Goal: Transaction & Acquisition: Obtain resource

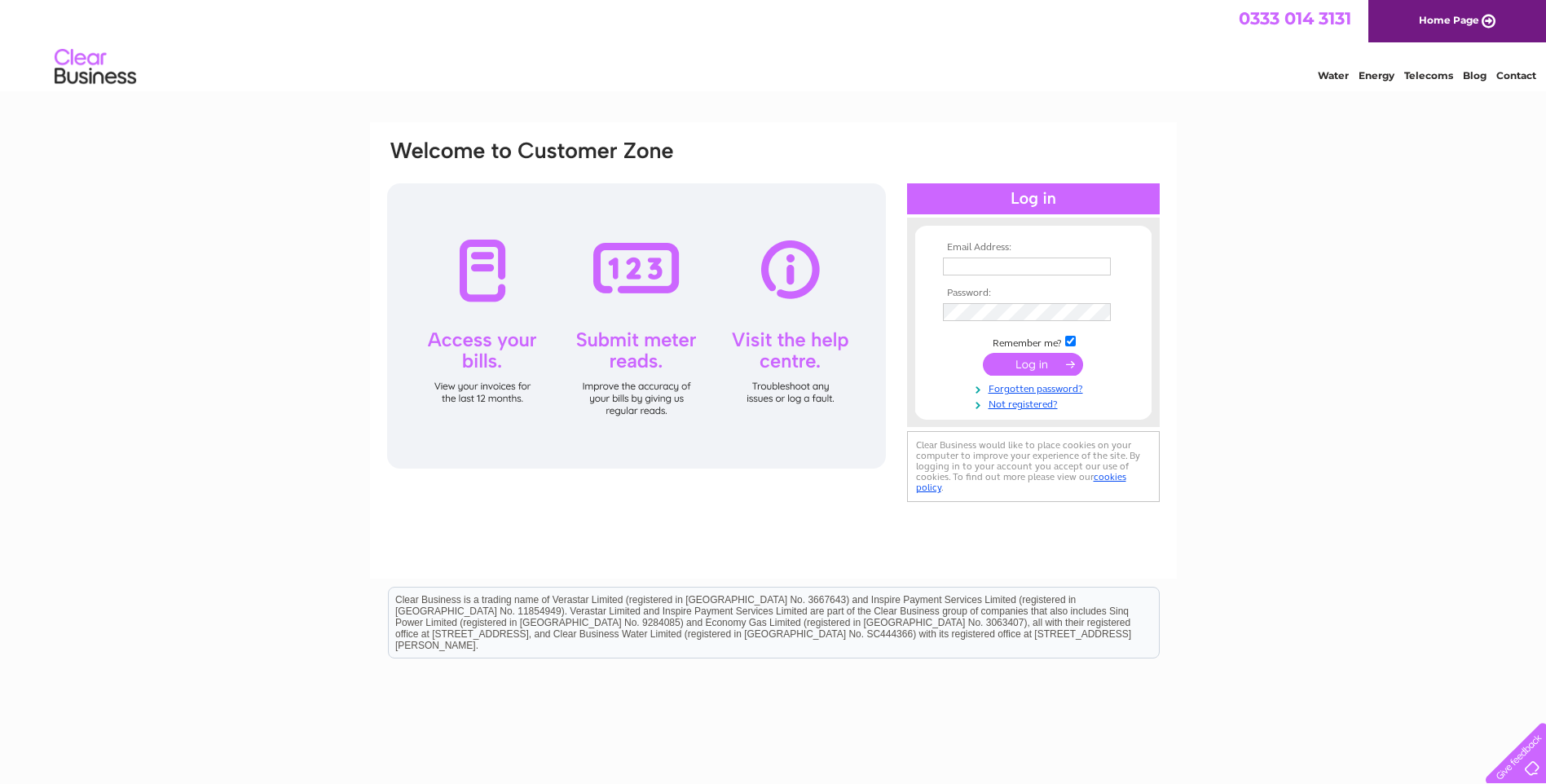
type input "[EMAIL_ADDRESS][DOMAIN_NAME]"
click at [1040, 360] on input "submit" at bounding box center [1033, 364] width 100 height 23
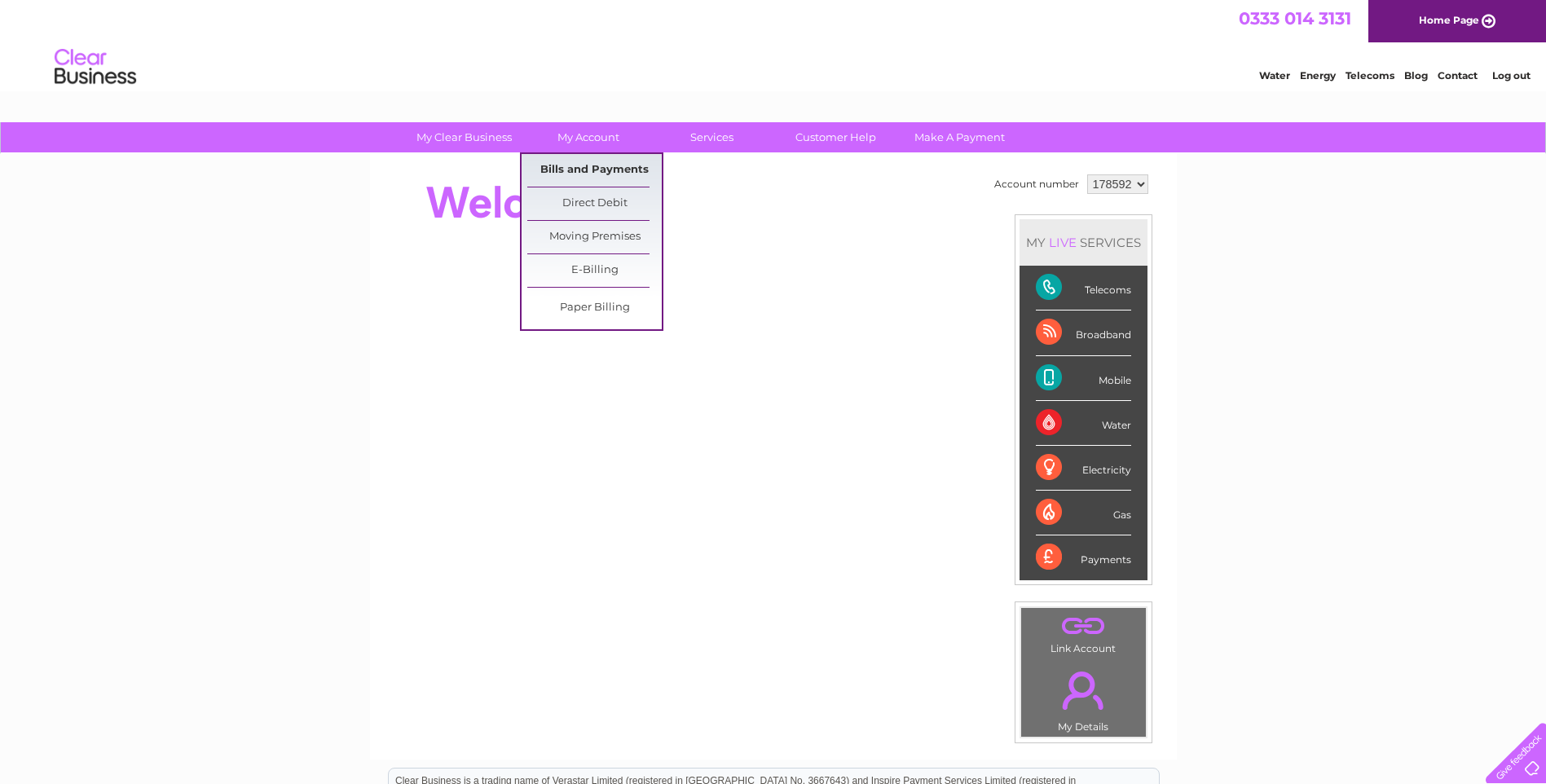
click at [584, 166] on link "Bills and Payments" at bounding box center [594, 171] width 135 height 33
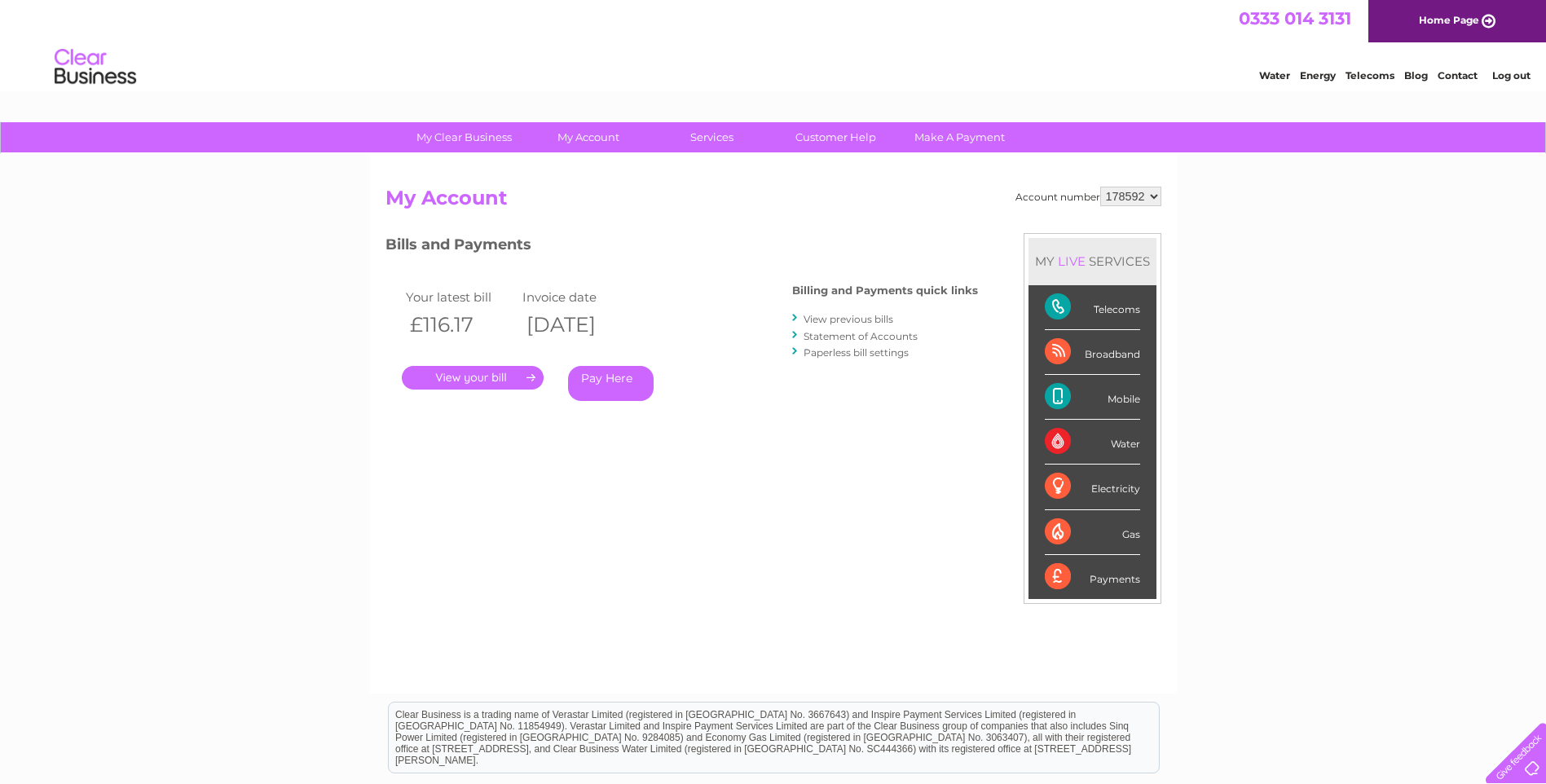
click at [469, 374] on link "." at bounding box center [472, 378] width 141 height 24
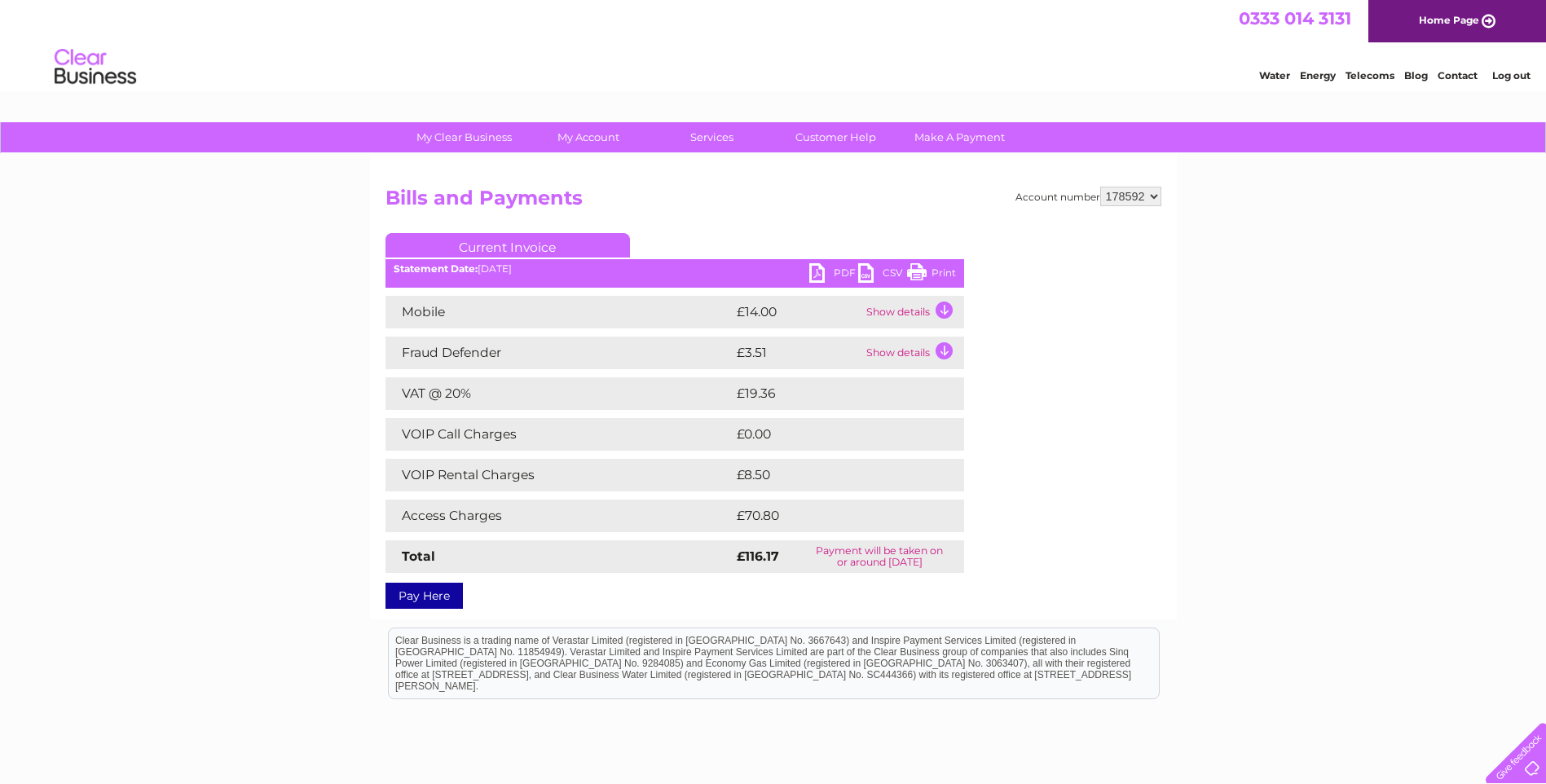
click at [842, 268] on link "PDF" at bounding box center [833, 275] width 49 height 24
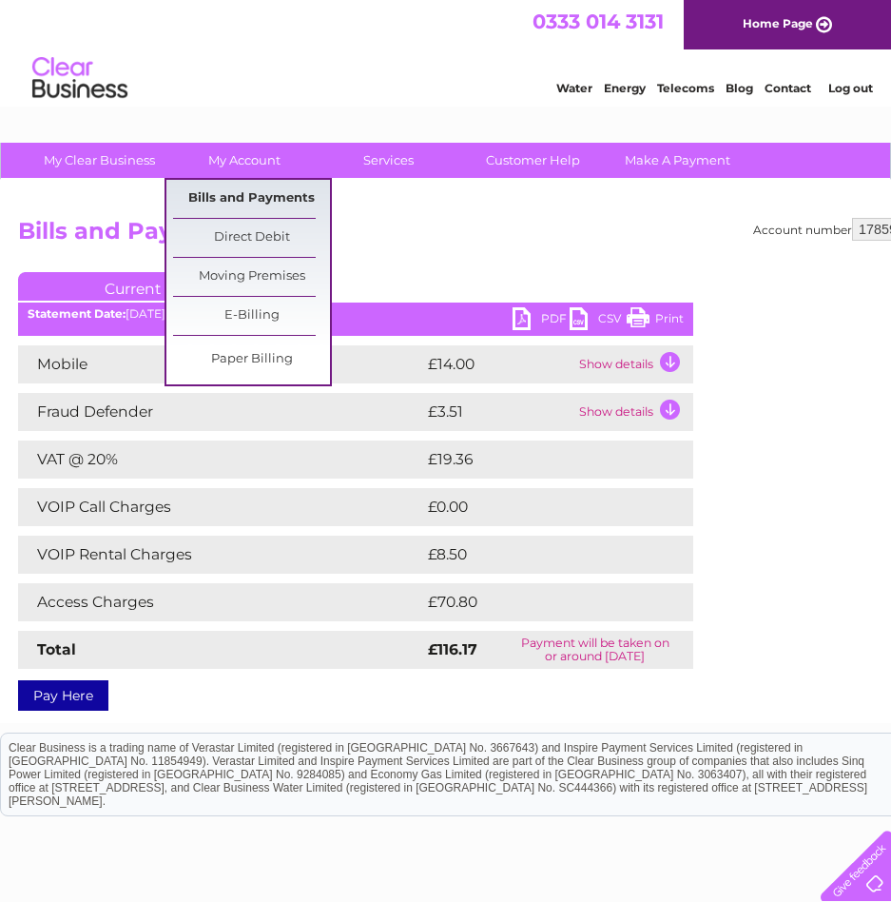
click at [227, 193] on link "Bills and Payments" at bounding box center [251, 199] width 157 height 38
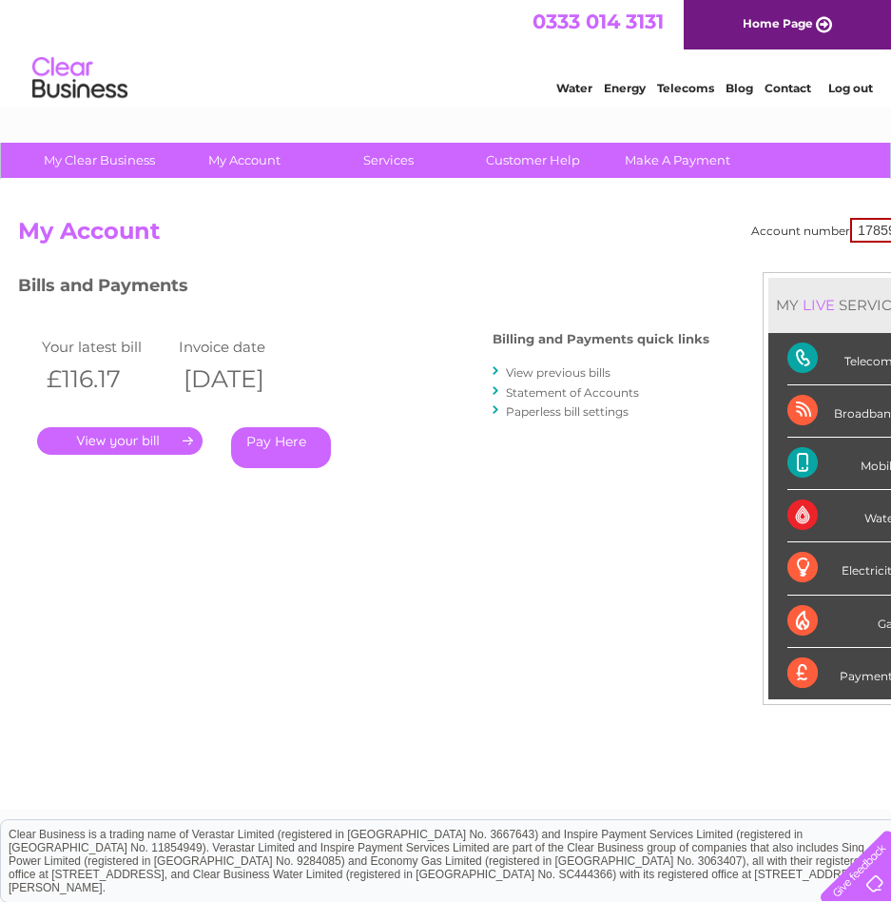
click at [580, 367] on link "View previous bills" at bounding box center [558, 372] width 105 height 14
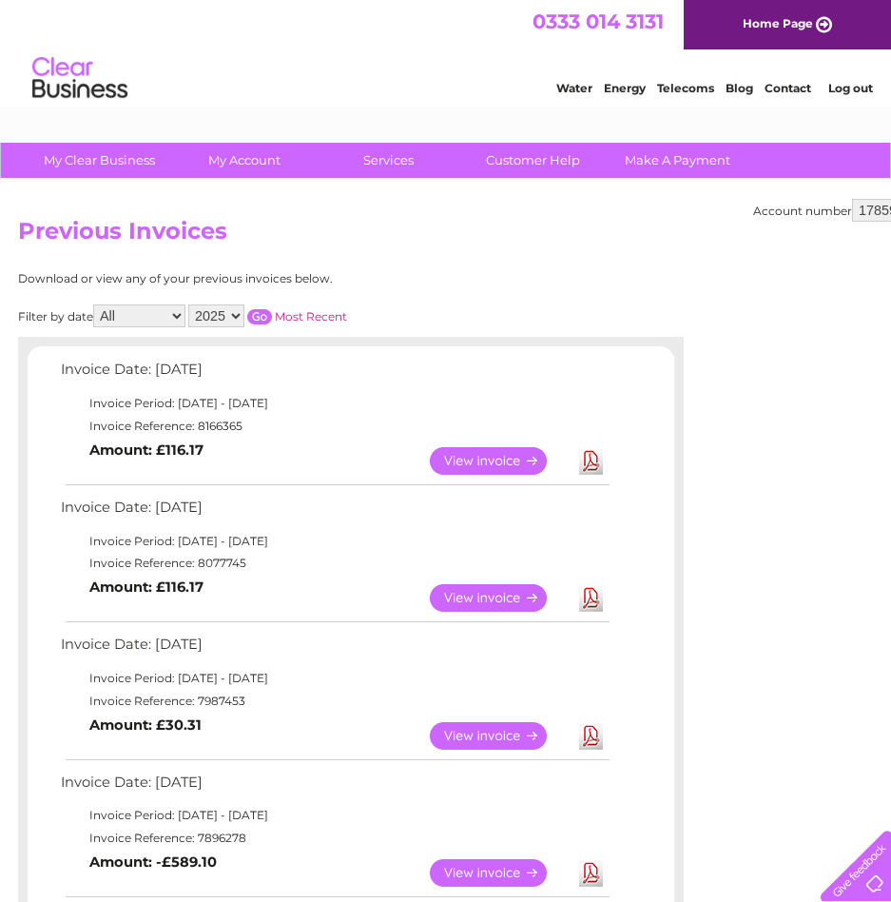
click at [510, 595] on link "View" at bounding box center [500, 598] width 140 height 28
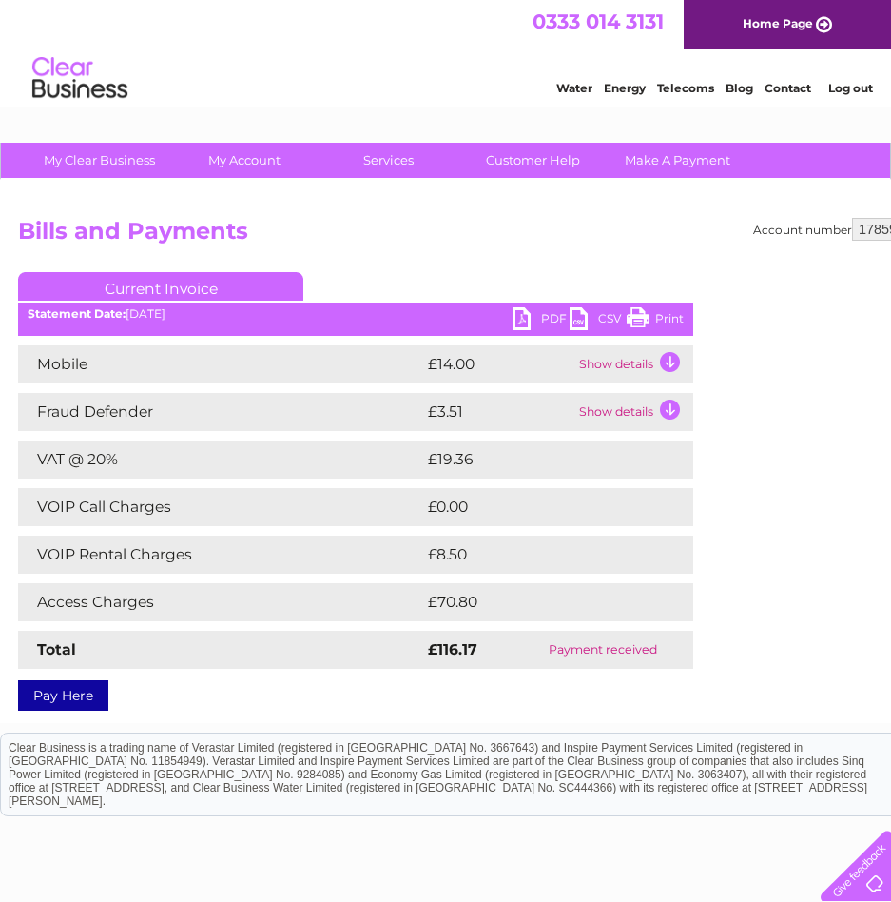
click at [543, 310] on link "PDF" at bounding box center [541, 321] width 57 height 28
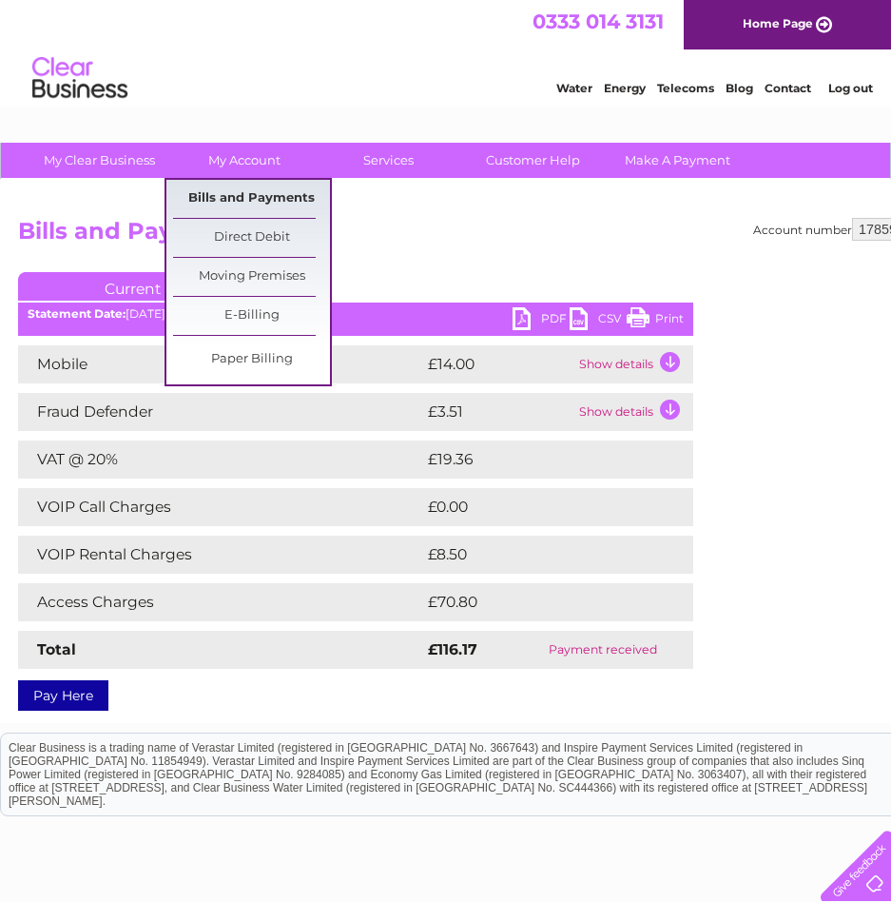
click at [264, 199] on link "Bills and Payments" at bounding box center [251, 199] width 157 height 38
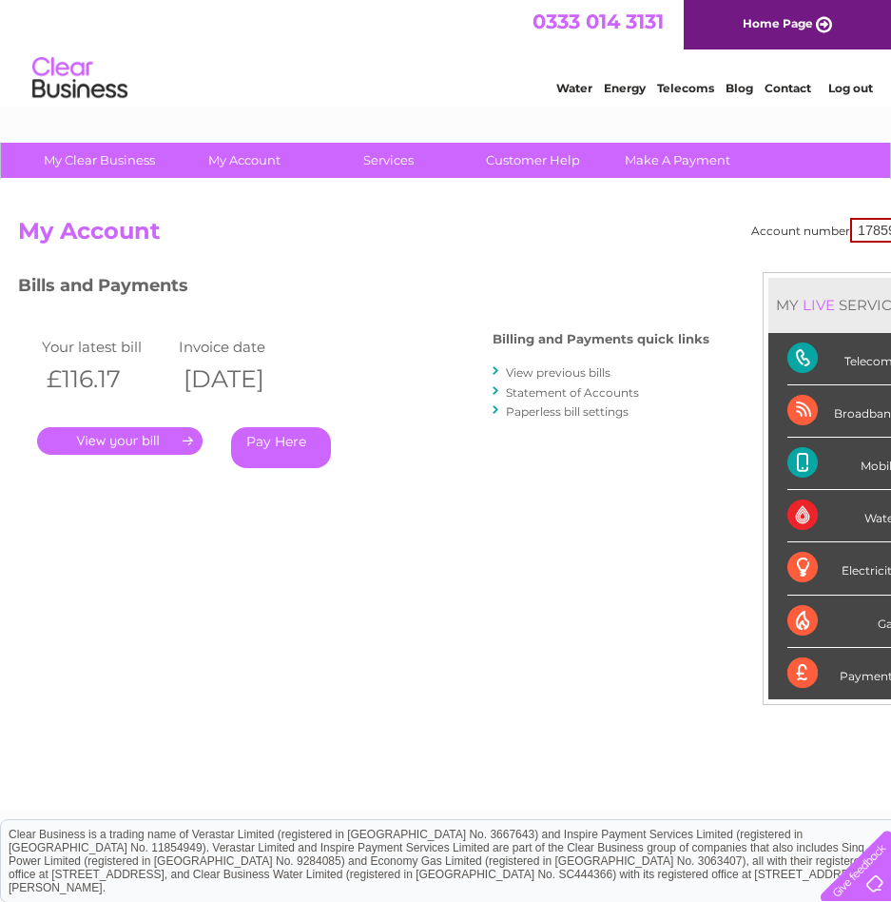
click at [551, 367] on link "View previous bills" at bounding box center [558, 372] width 105 height 14
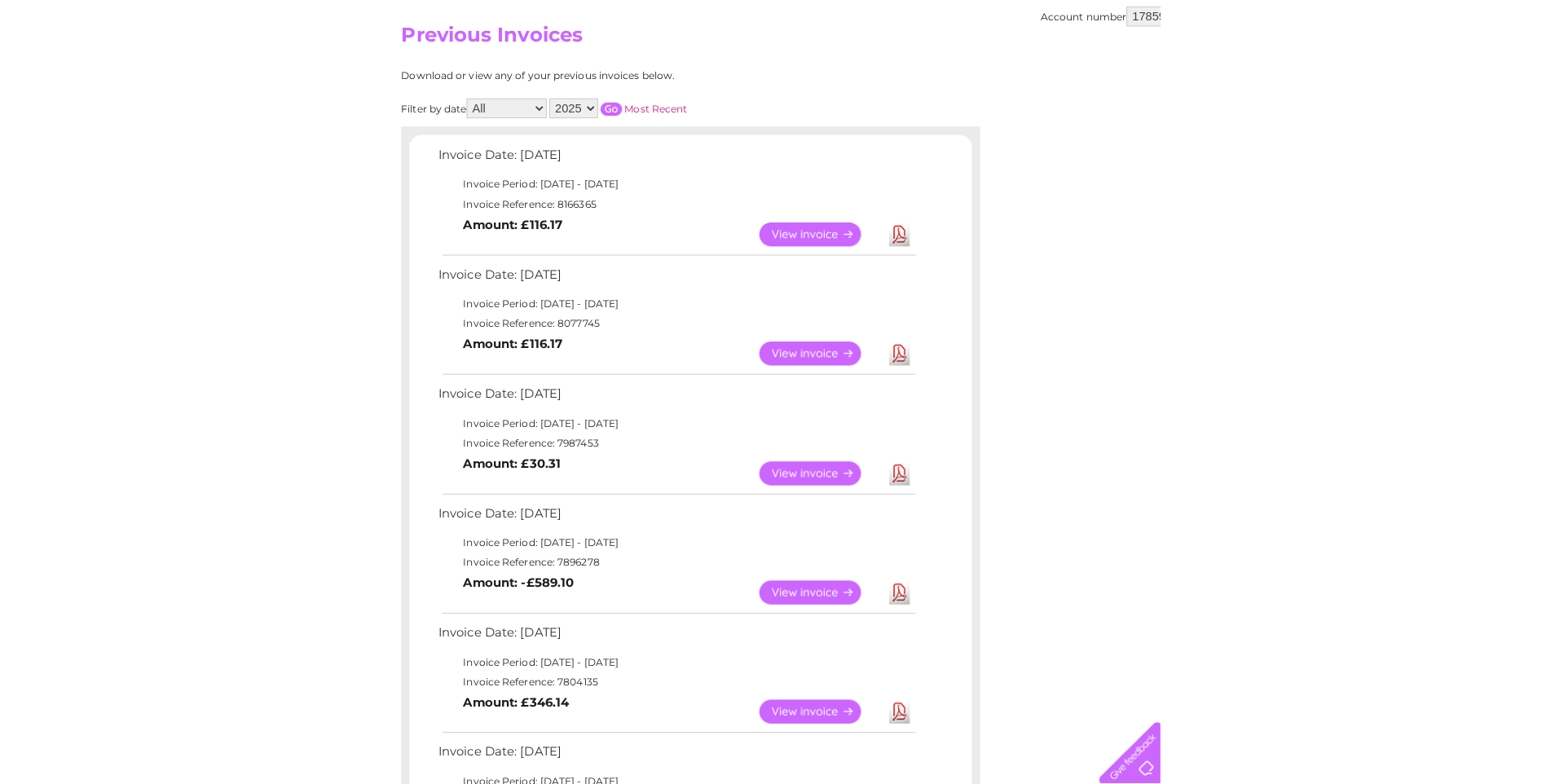
scroll to position [163, 0]
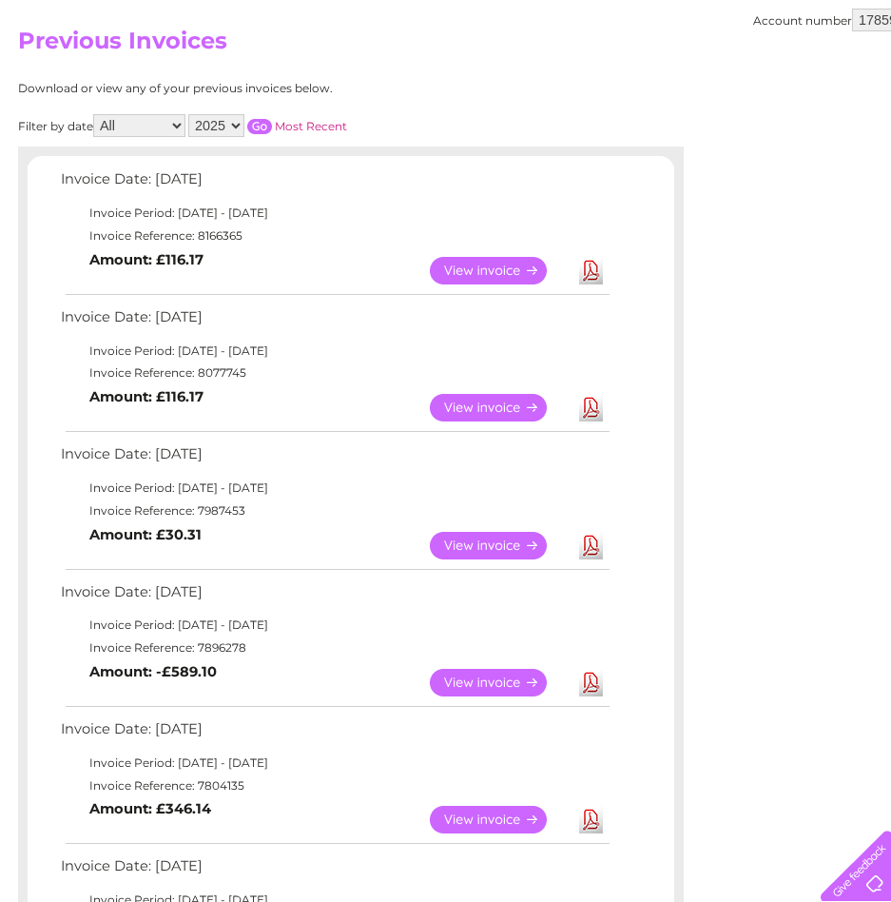
click at [592, 547] on link "Download" at bounding box center [591, 546] width 24 height 28
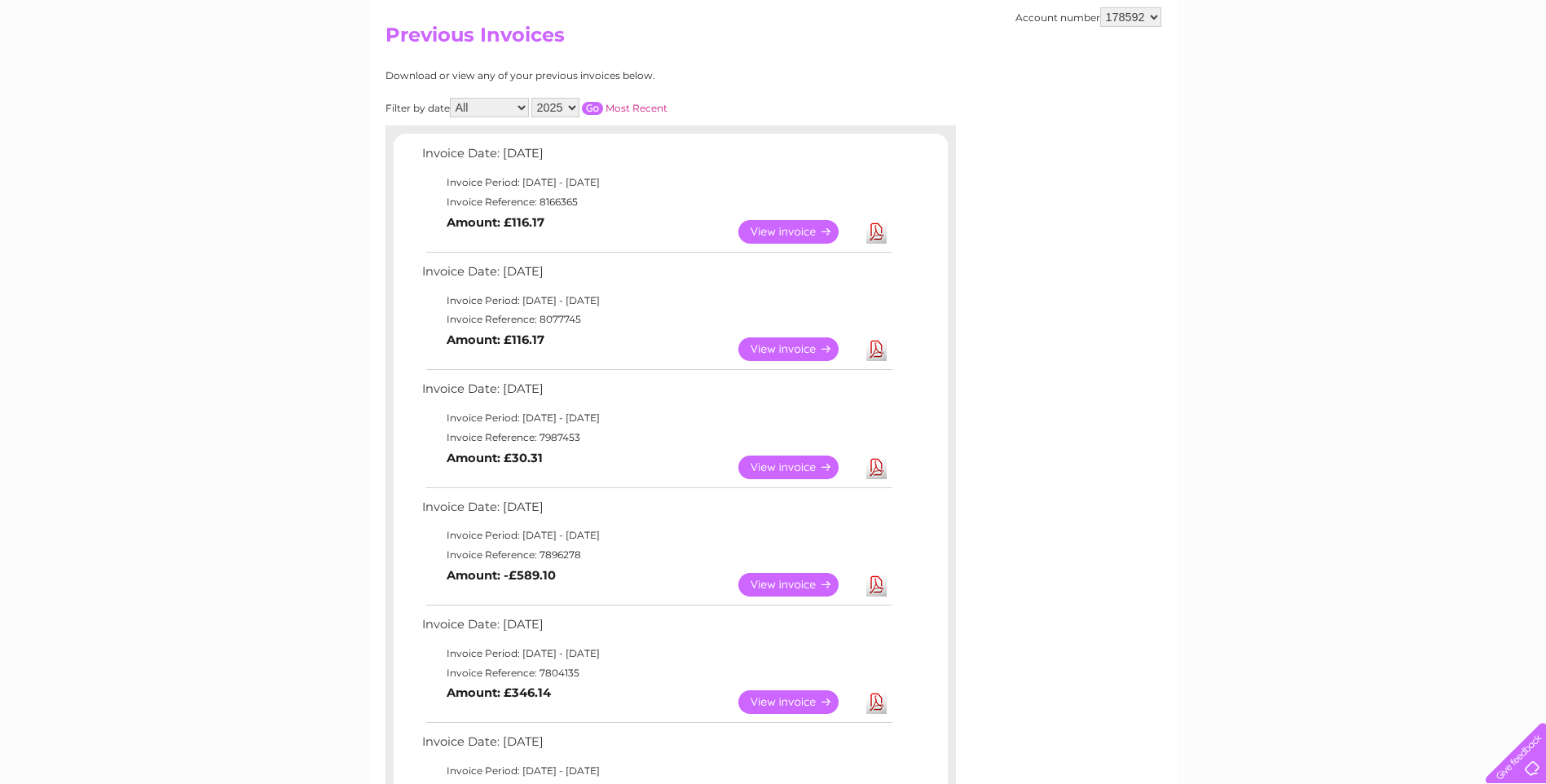
click at [763, 580] on link "Download" at bounding box center [877, 585] width 21 height 24
